Goal: Task Accomplishment & Management: Manage account settings

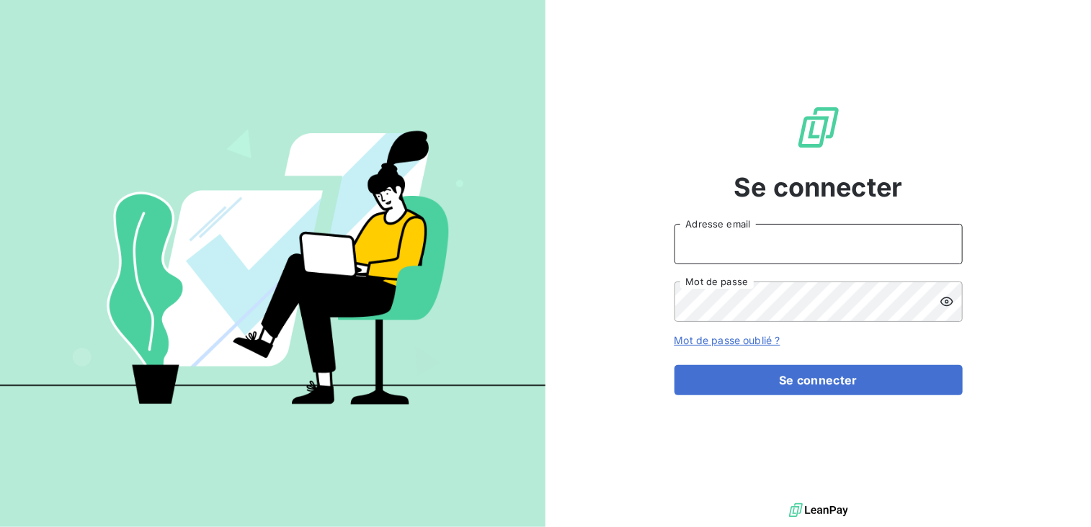
click at [819, 230] on input "Adresse email" at bounding box center [818, 244] width 288 height 40
type input "[EMAIL_ADDRESS][DOMAIN_NAME]"
click at [950, 300] on icon at bounding box center [947, 302] width 14 height 14
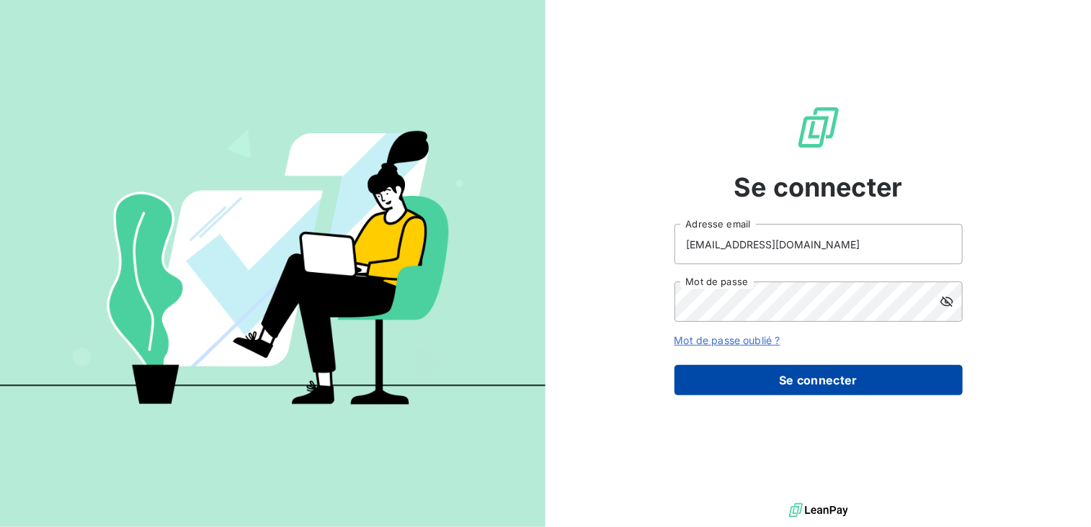
click at [824, 380] on button "Se connecter" at bounding box center [818, 380] width 288 height 30
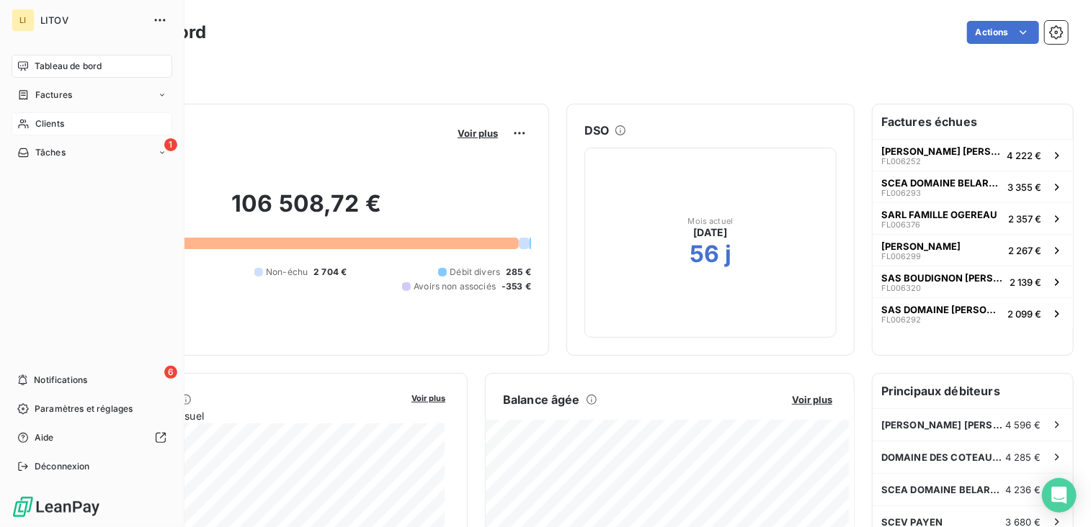
click at [23, 125] on icon at bounding box center [23, 124] width 12 height 12
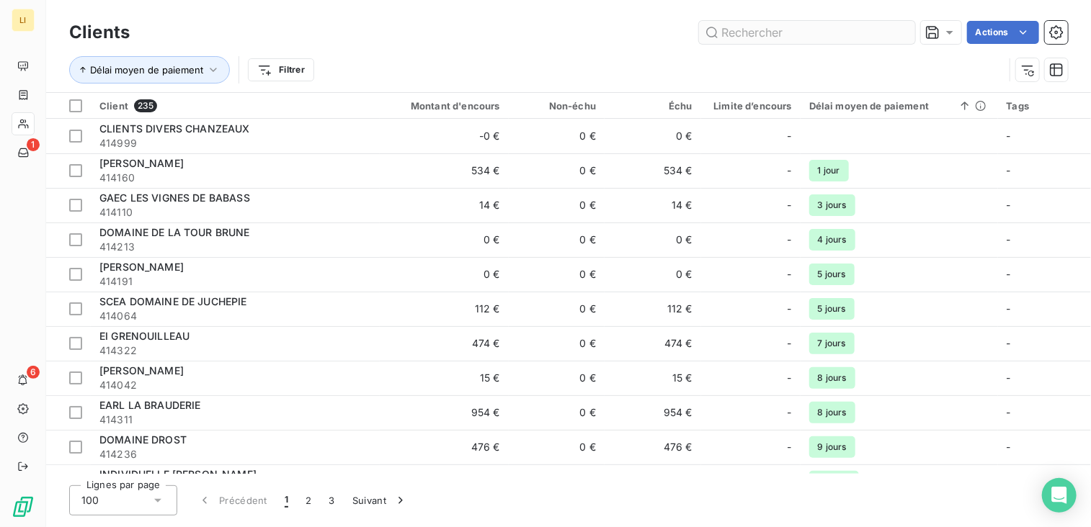
click at [767, 30] on input "text" at bounding box center [807, 32] width 216 height 23
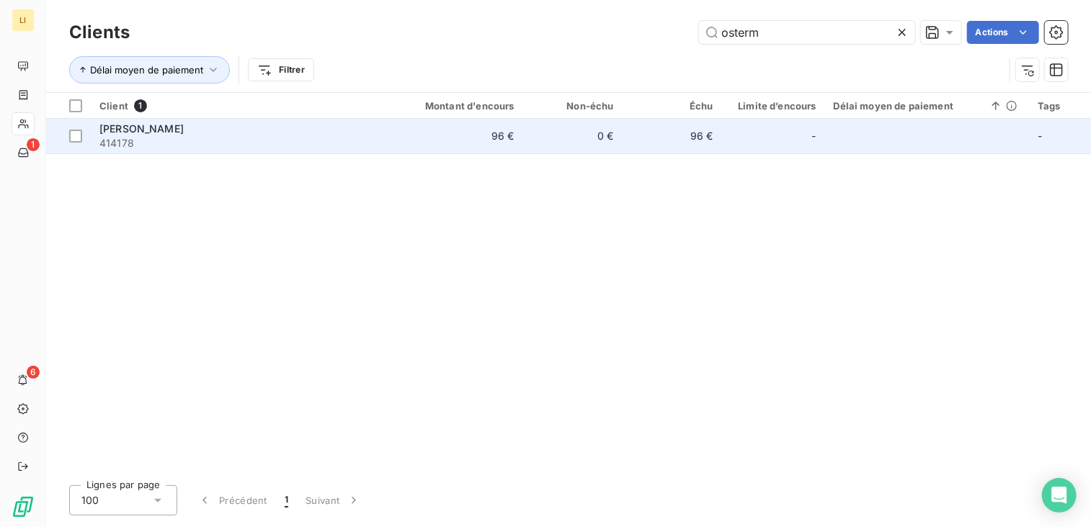
type input "osterm"
click at [574, 140] on td "0 €" at bounding box center [572, 136] width 99 height 35
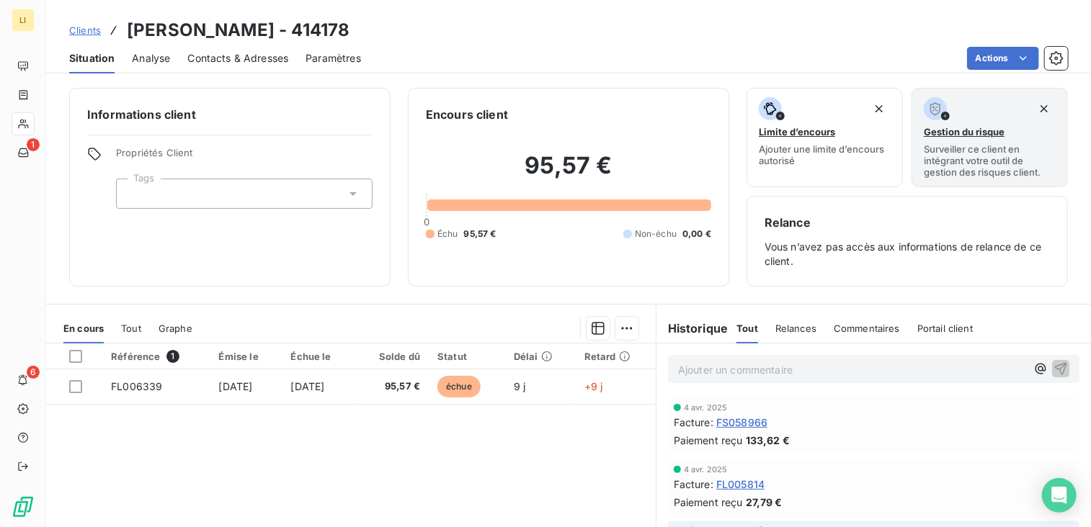
click at [134, 327] on span "Tout" at bounding box center [131, 329] width 20 height 12
